Goal: Task Accomplishment & Management: Use online tool/utility

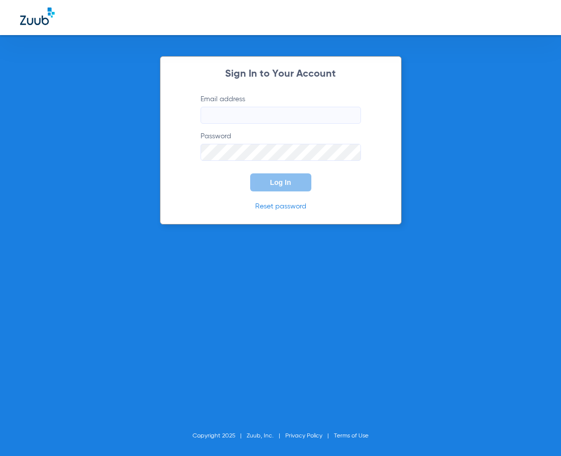
type input "[EMAIL_ADDRESS][DOMAIN_NAME]"
click at [261, 177] on button "Log In" at bounding box center [280, 182] width 61 height 18
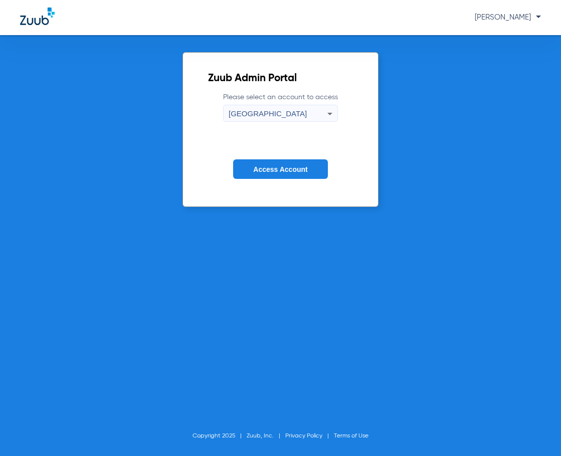
click at [295, 168] on span "Access Account" at bounding box center [280, 169] width 54 height 8
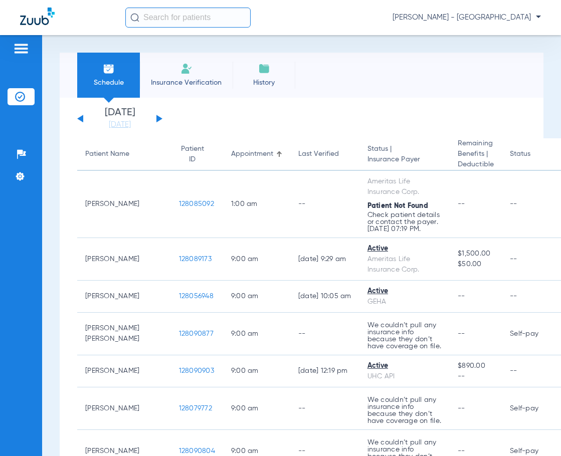
click at [194, 18] on input "text" at bounding box center [187, 18] width 125 height 20
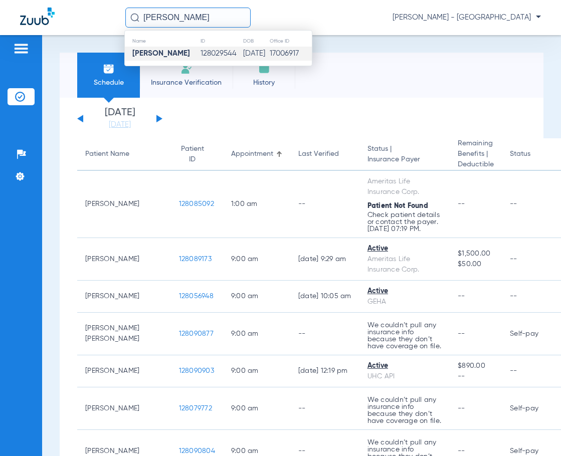
type input "[PERSON_NAME]"
click at [210, 52] on td "128029544" at bounding box center [221, 54] width 43 height 14
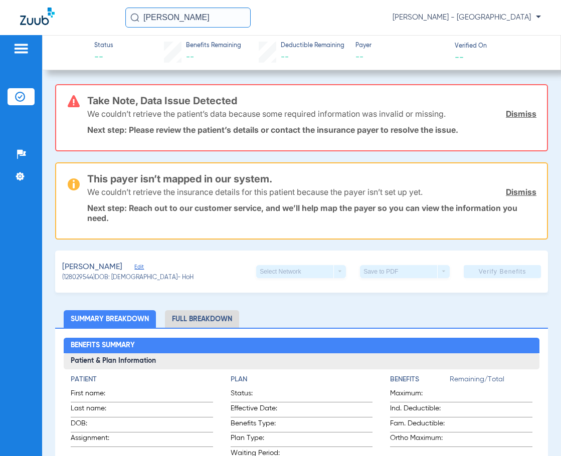
click at [515, 110] on link "Dismiss" at bounding box center [521, 114] width 31 height 10
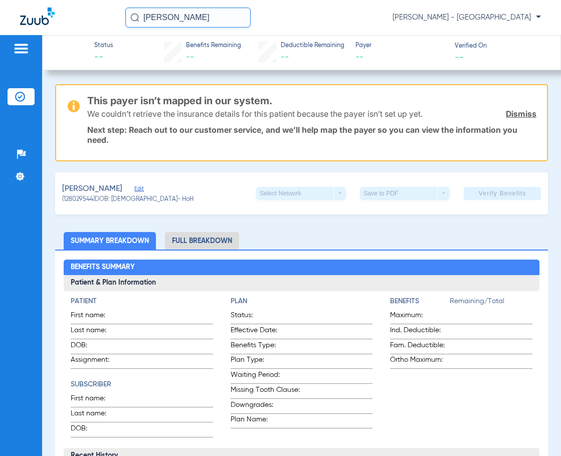
click at [515, 110] on link "Dismiss" at bounding box center [521, 114] width 31 height 10
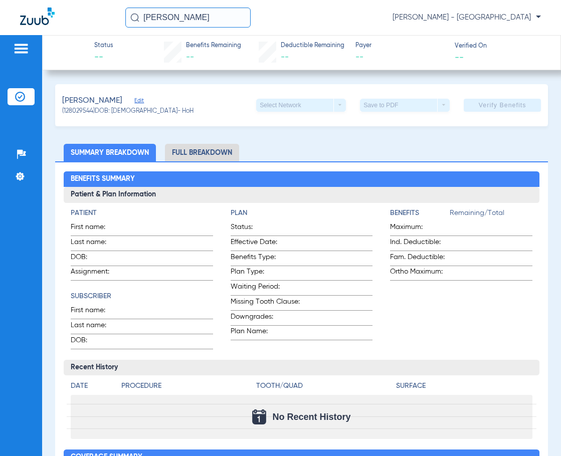
click at [134, 99] on span "Edit" at bounding box center [138, 102] width 9 height 10
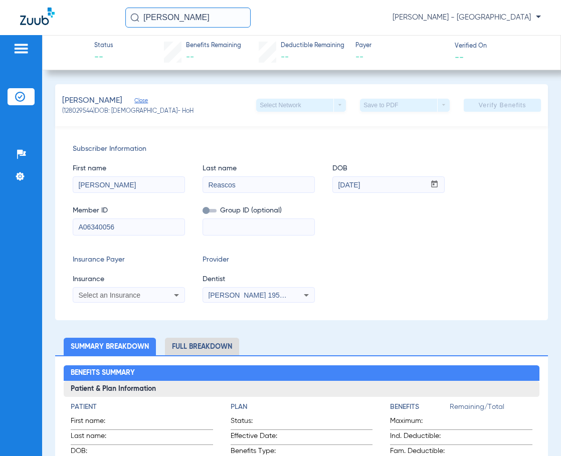
drag, startPoint x: 143, startPoint y: 226, endPoint x: -31, endPoint y: 227, distance: 174.4
click at [0, 227] on html "[PERSON_NAME] [PERSON_NAME] - South Tucson Patients Insurance Verification Setu…" at bounding box center [280, 228] width 561 height 456
type input "xxa967483883"
click at [97, 299] on div "Select an Insurance" at bounding box center [128, 295] width 111 height 12
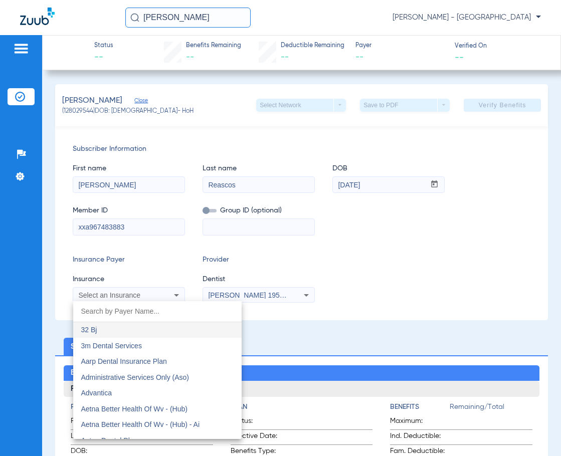
type input "n"
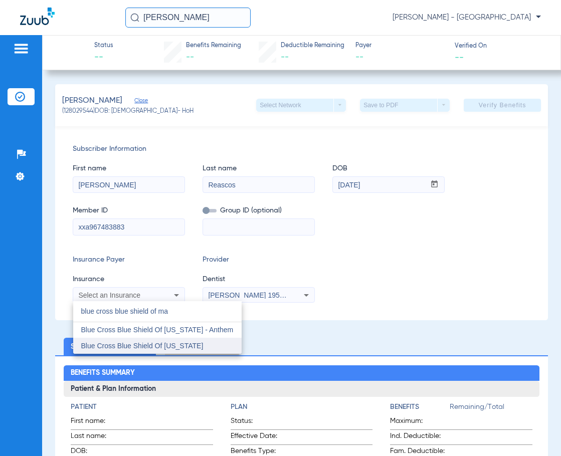
type input "blue cross blue shield of ma"
click at [135, 345] on span "Blue Cross Blue Shield Of [US_STATE]" at bounding box center [142, 346] width 122 height 8
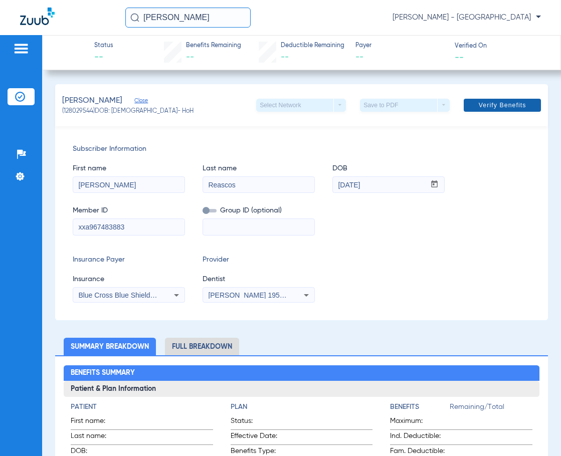
click at [509, 105] on span "Verify Benefits" at bounding box center [503, 105] width 48 height 8
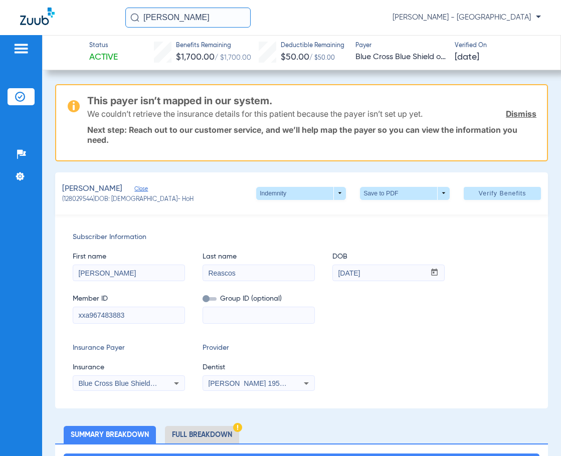
click at [507, 111] on link "Dismiss" at bounding box center [521, 114] width 31 height 10
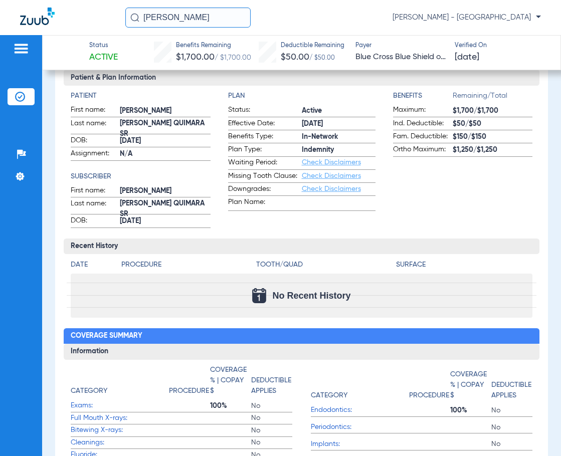
scroll to position [100, 0]
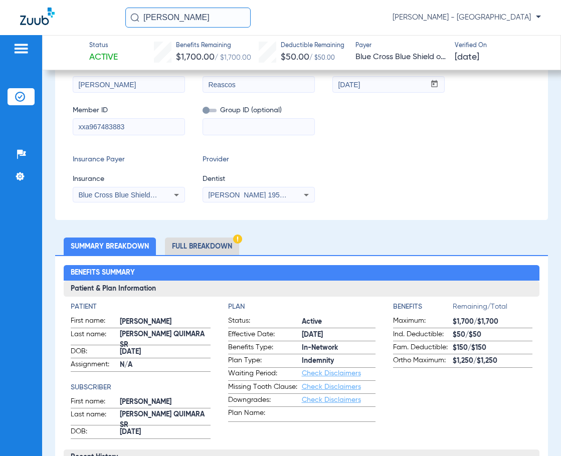
click at [196, 242] on li "Full Breakdown" at bounding box center [202, 247] width 74 height 18
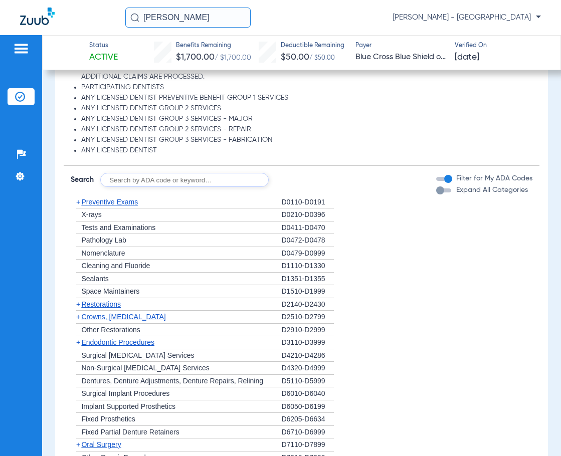
scroll to position [1153, 0]
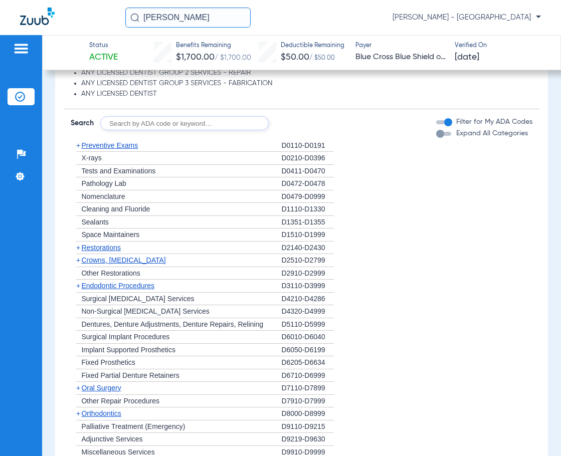
click at [100, 282] on span "Endodontic Procedures" at bounding box center [117, 286] width 73 height 8
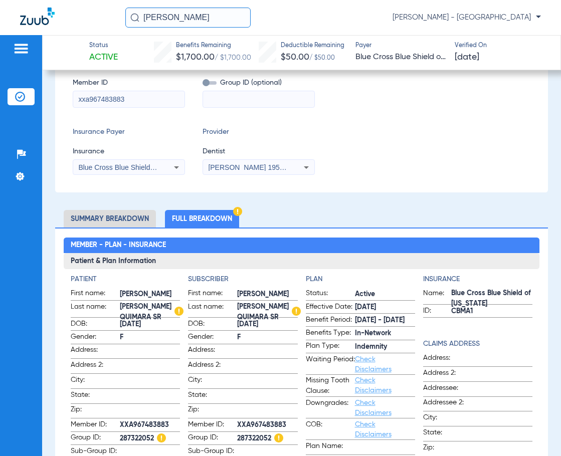
scroll to position [167, 0]
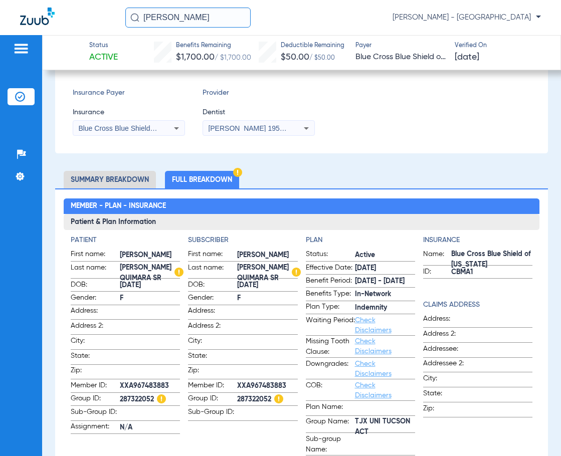
click at [135, 400] on span "287322052" at bounding box center [150, 399] width 60 height 11
copy span "287322052"
